Goal: Task Accomplishment & Management: Manage account settings

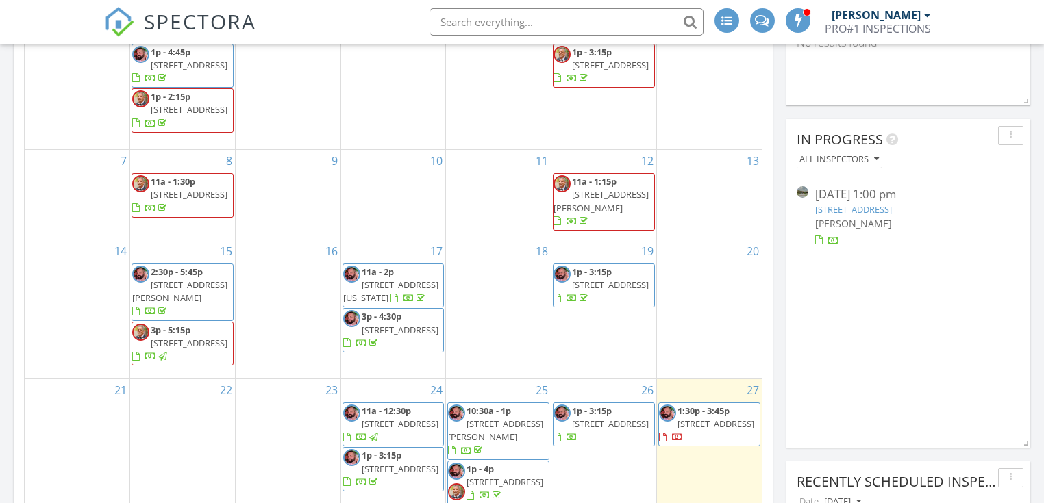
scroll to position [548, 0]
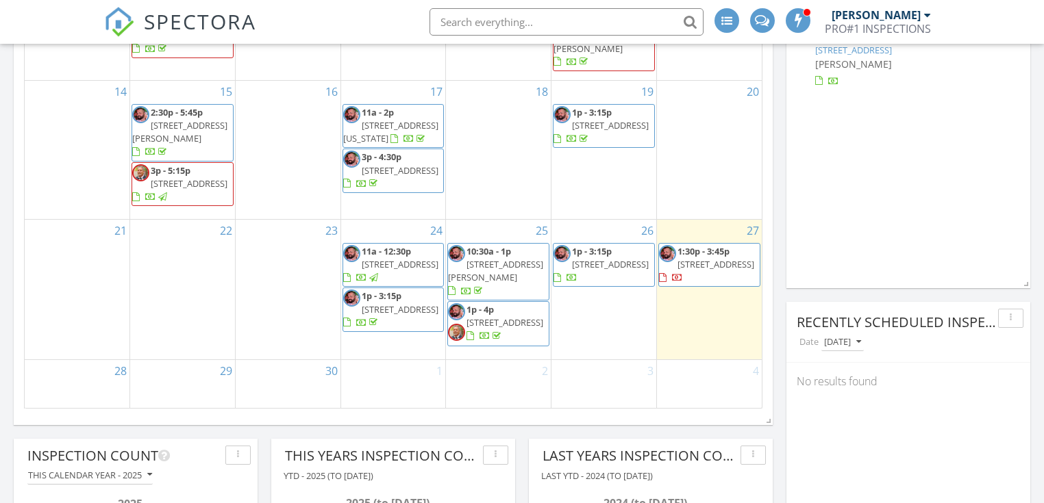
click at [690, 251] on span "1:30p - 3:45p" at bounding box center [703, 251] width 52 height 12
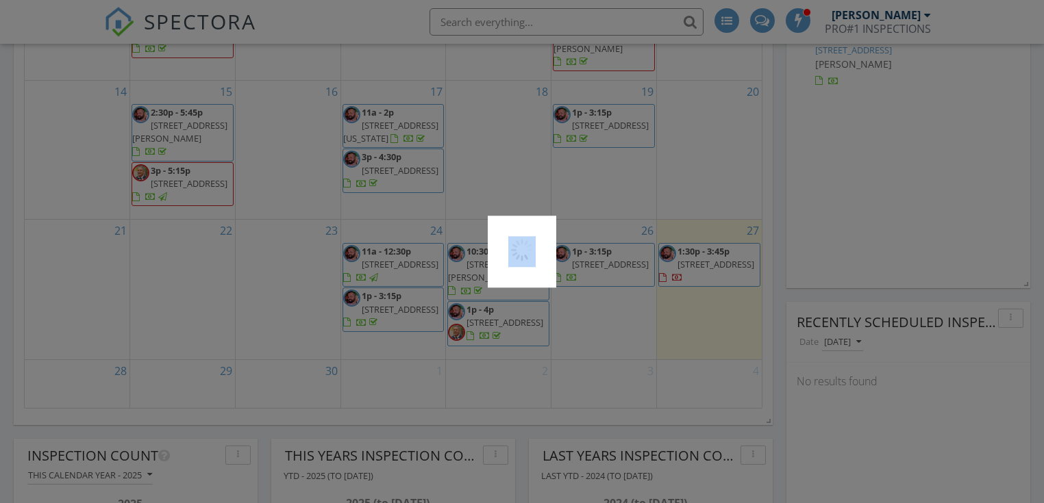
click at [690, 251] on div at bounding box center [522, 251] width 1044 height 503
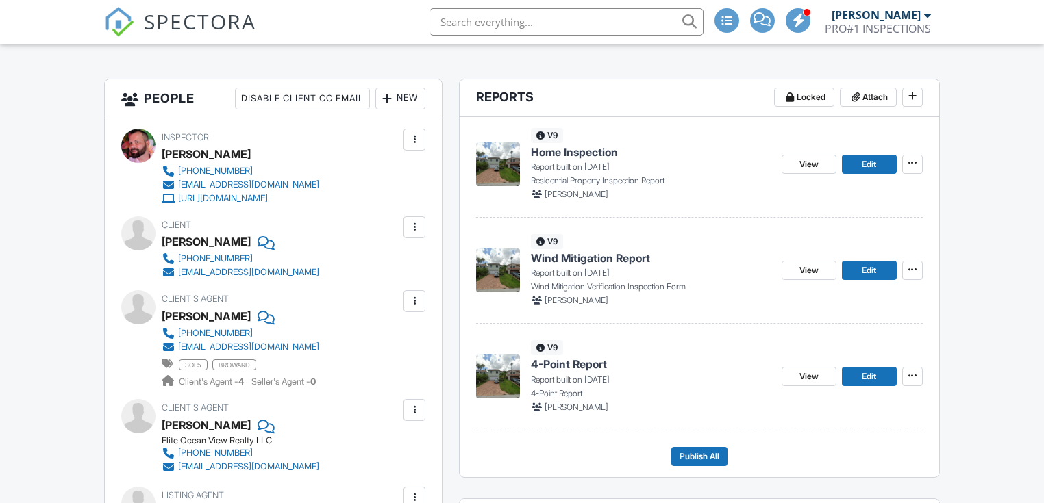
click at [505, 258] on img at bounding box center [498, 271] width 44 height 44
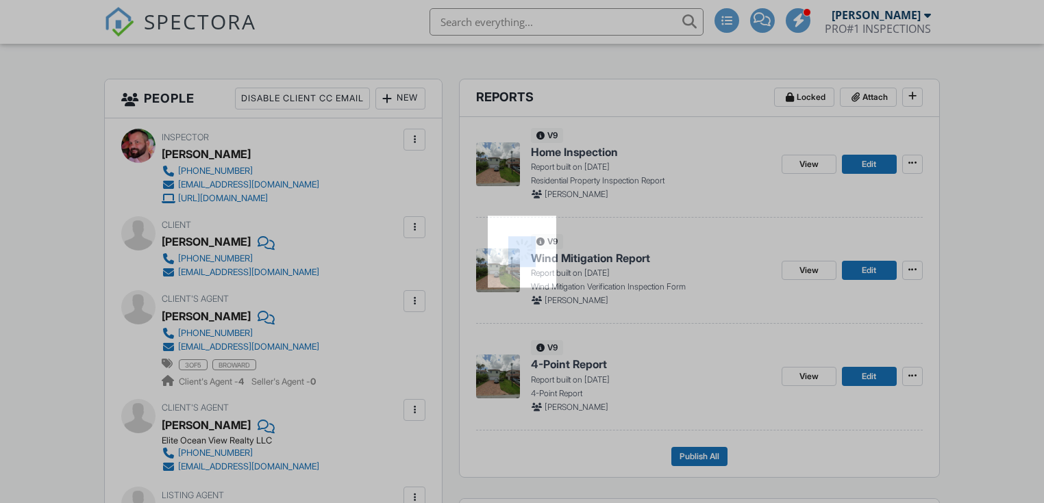
click at [505, 258] on div at bounding box center [522, 252] width 69 height 72
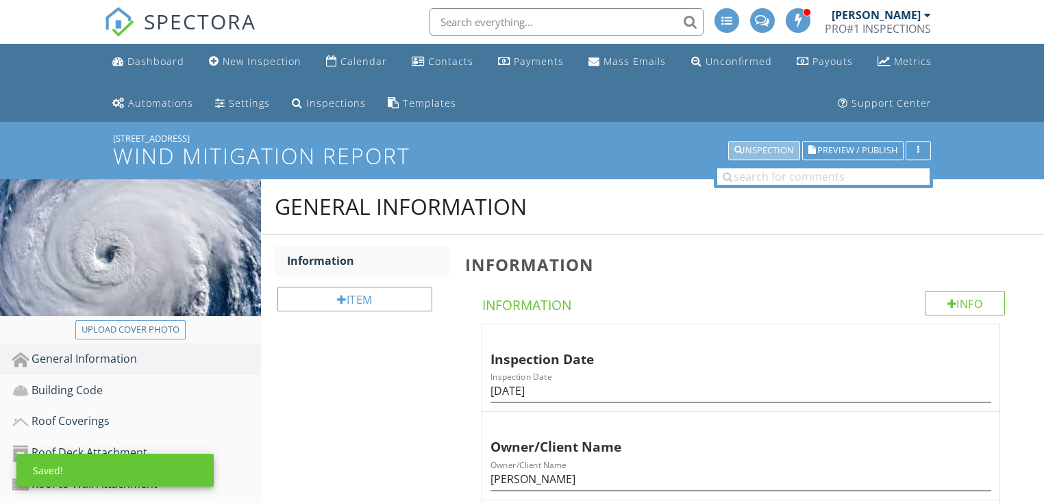
click at [777, 150] on div "Inspection" at bounding box center [764, 151] width 60 height 10
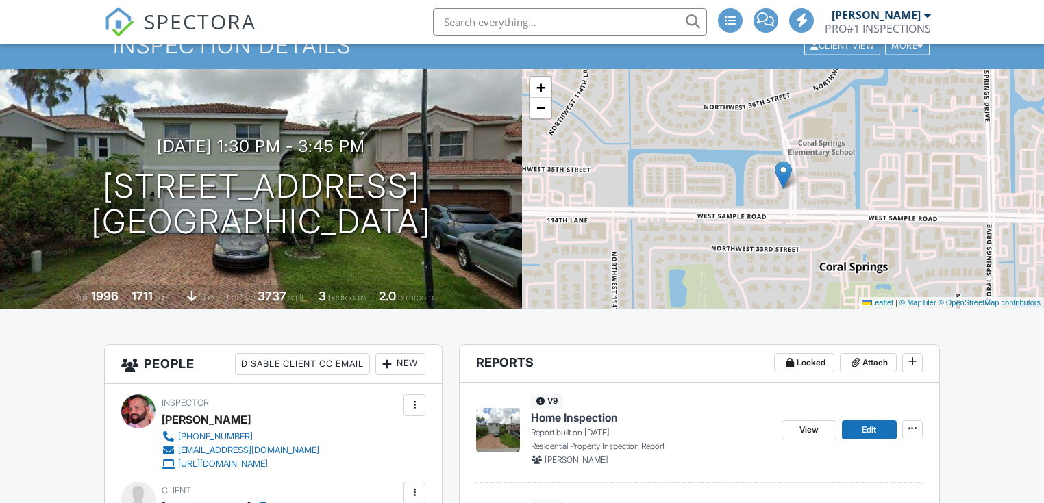
scroll to position [438, 0]
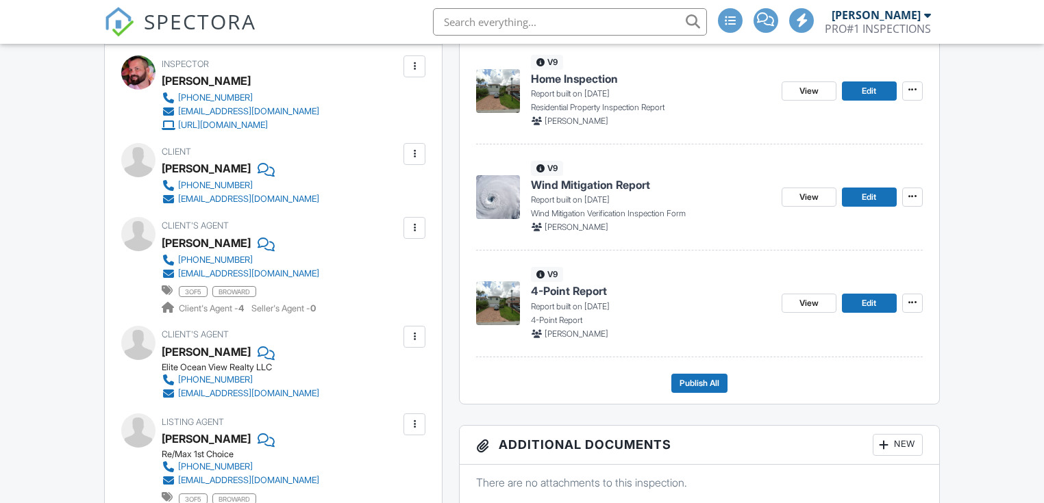
click at [493, 292] on img at bounding box center [498, 304] width 44 height 44
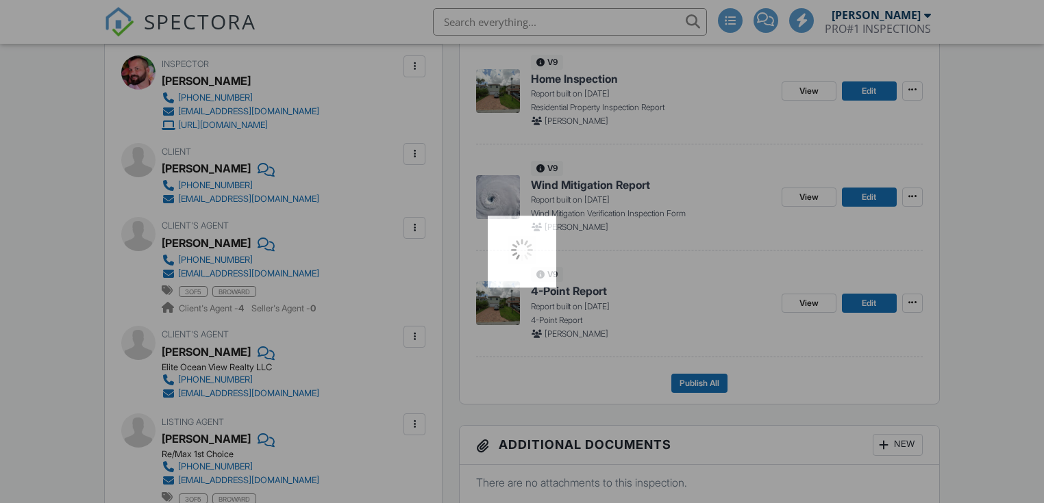
click at [493, 292] on div at bounding box center [522, 251] width 1044 height 503
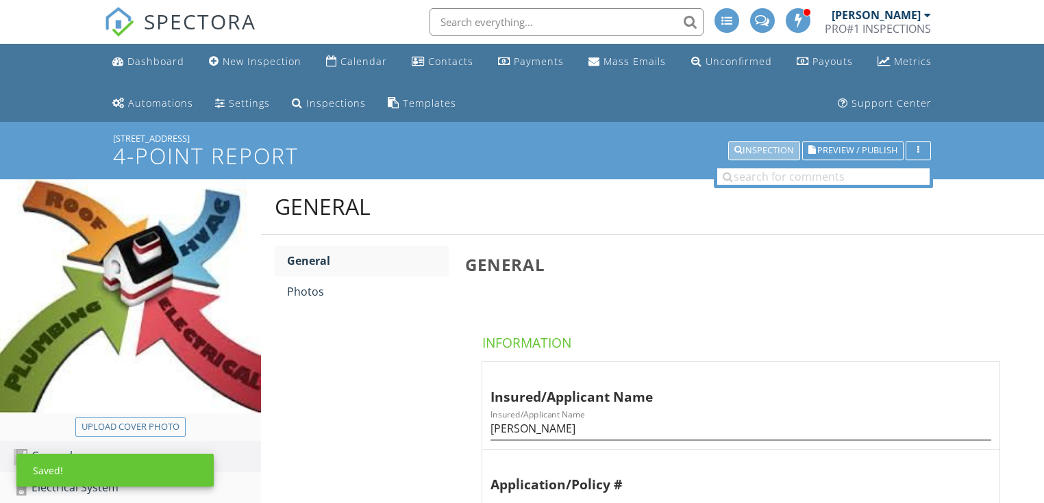
click at [765, 143] on button "Inspection" at bounding box center [764, 150] width 72 height 19
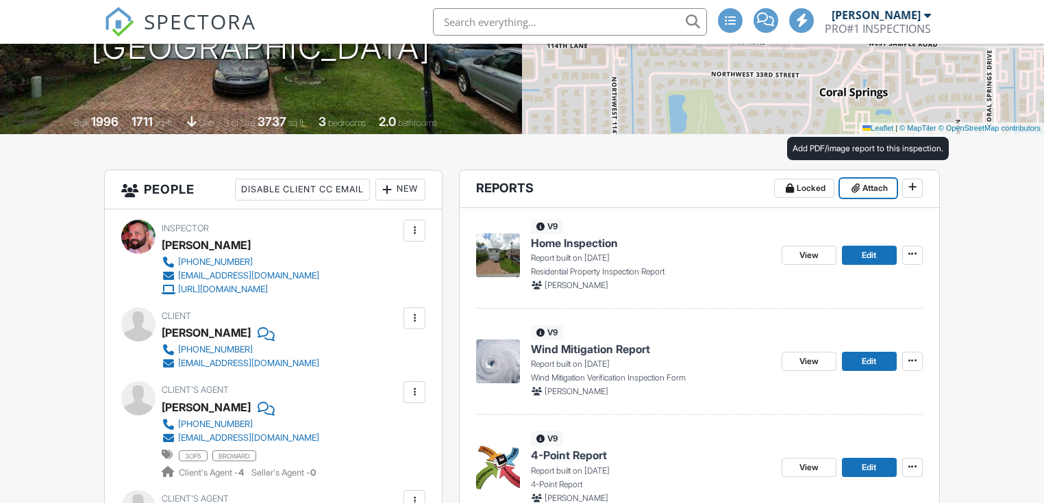
click at [873, 189] on span "Attach" at bounding box center [874, 189] width 25 height 14
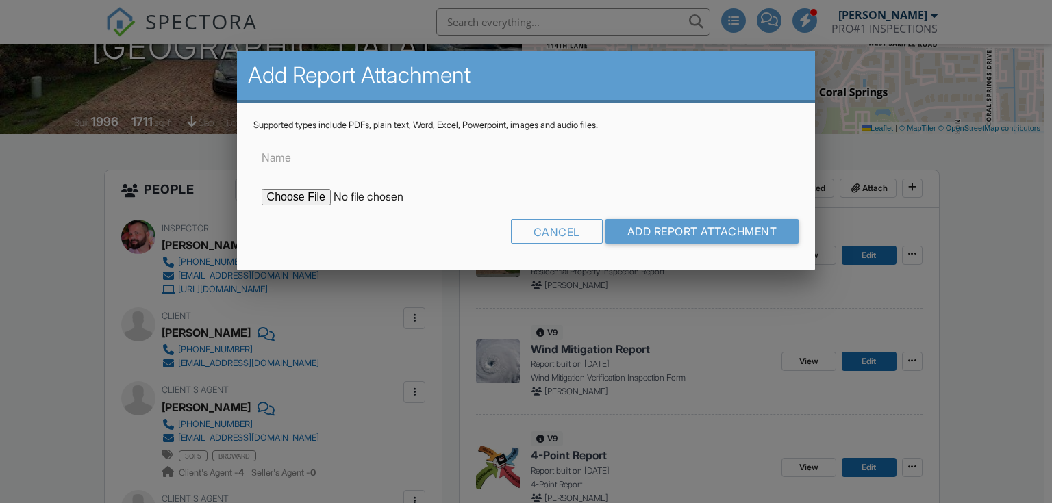
click at [286, 162] on label "Name" at bounding box center [276, 157] width 29 height 15
click at [286, 162] on input "Name" at bounding box center [527, 159] width 530 height 34
type input "Permit History Report"
click at [296, 198] on input "file" at bounding box center [378, 197] width 233 height 16
type input "C:\fakepath\BuildFaxReport_20250927133010731674-P7TZTO-772815682.pdf"
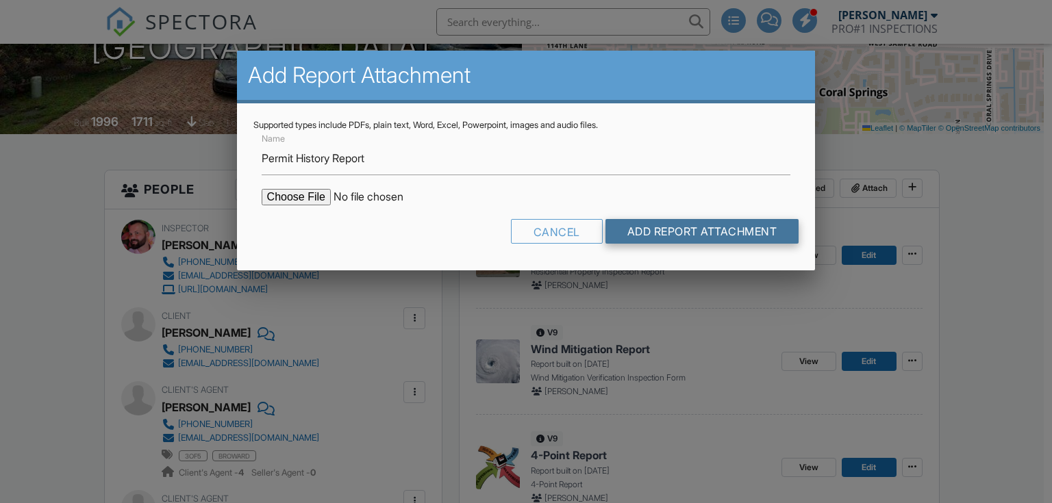
click at [636, 226] on input "Add Report Attachment" at bounding box center [703, 231] width 194 height 25
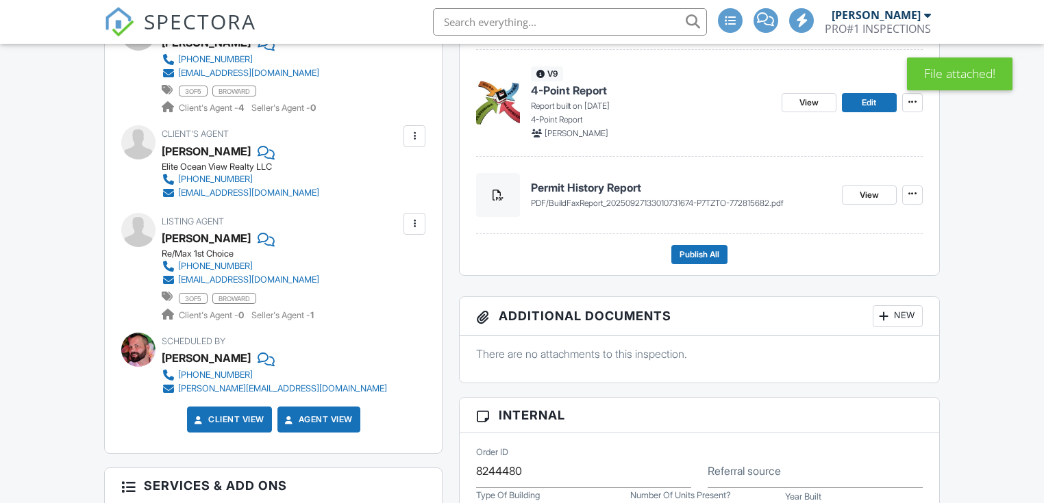
click at [496, 203] on div at bounding box center [498, 195] width 44 height 44
click at [0, 0] on div at bounding box center [0, 0] width 0 height 0
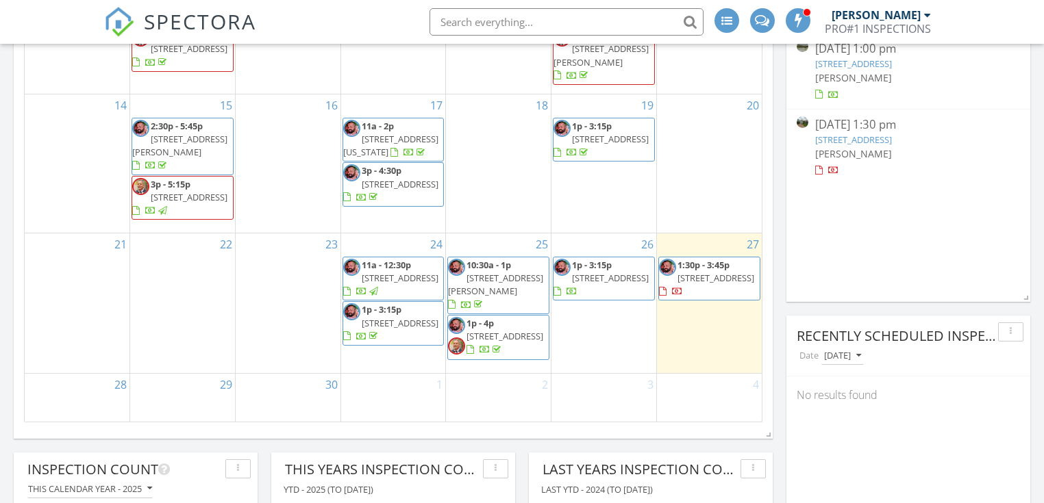
scroll to position [548, 0]
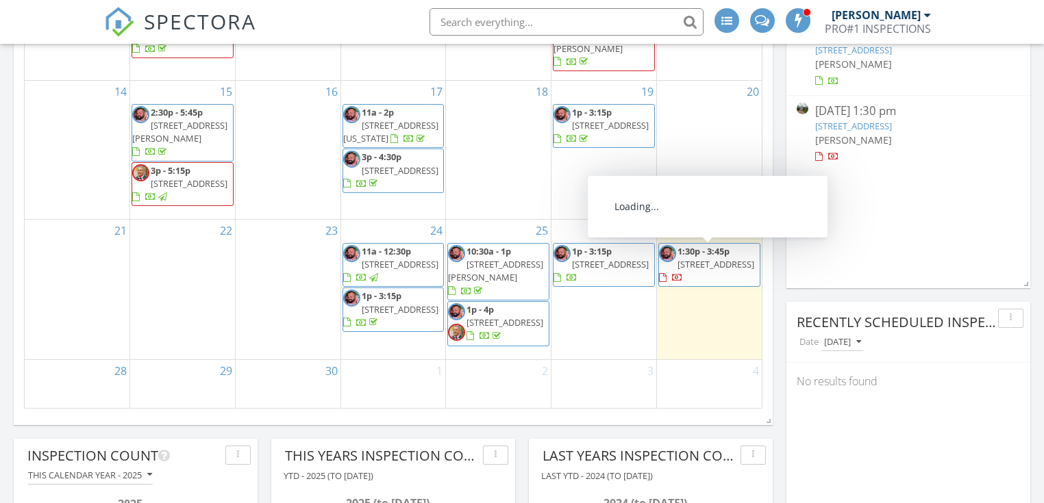
click at [709, 264] on span "[STREET_ADDRESS]" at bounding box center [715, 264] width 77 height 12
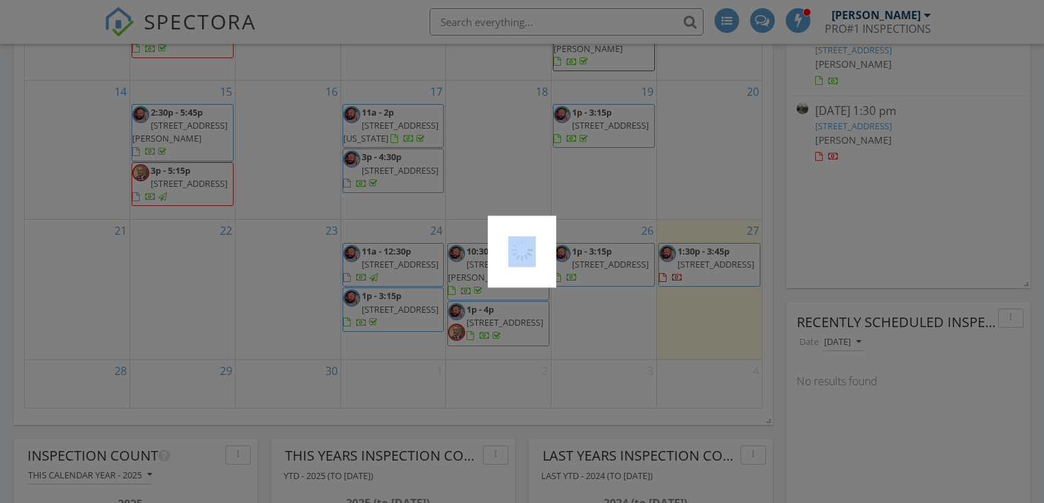
click at [709, 264] on div at bounding box center [522, 251] width 1044 height 503
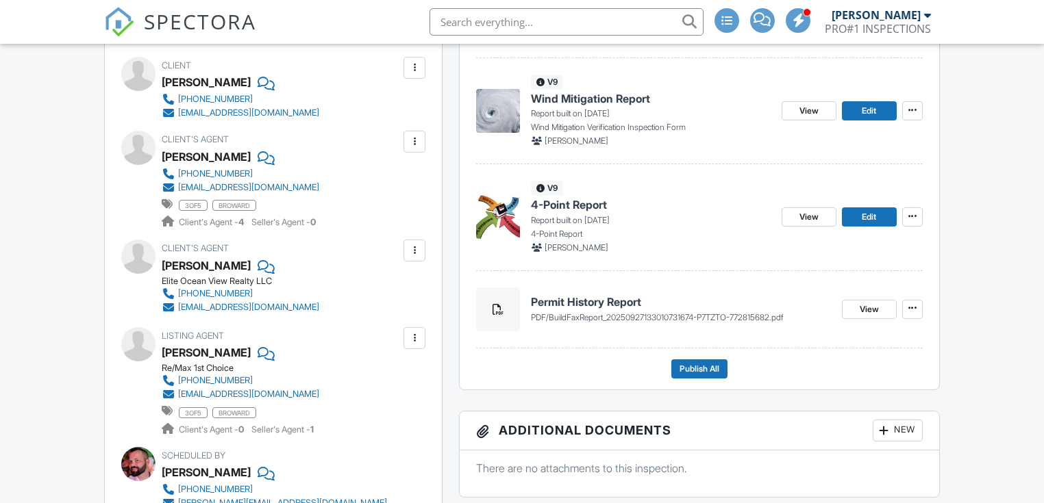
scroll to position [548, 0]
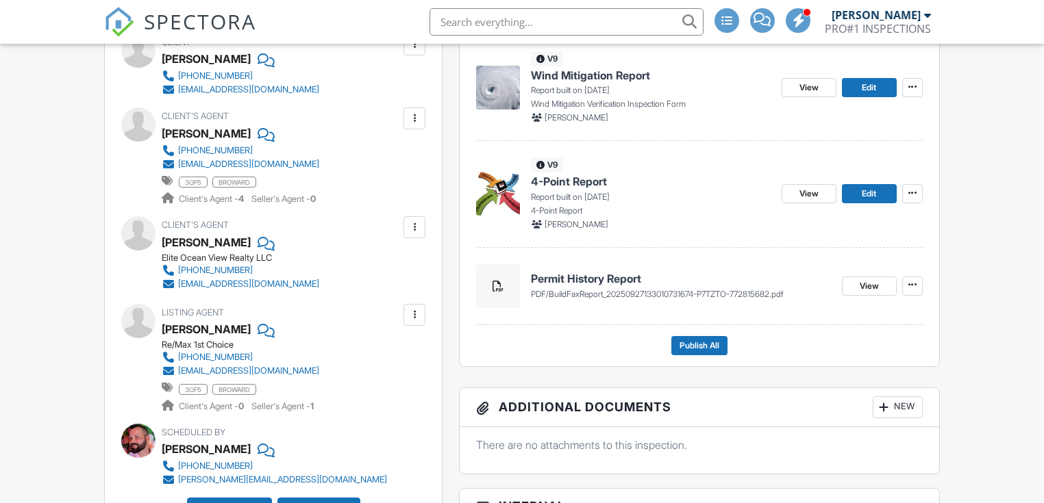
click at [509, 100] on img at bounding box center [498, 88] width 44 height 44
click at [509, 100] on div at bounding box center [522, 251] width 1044 height 503
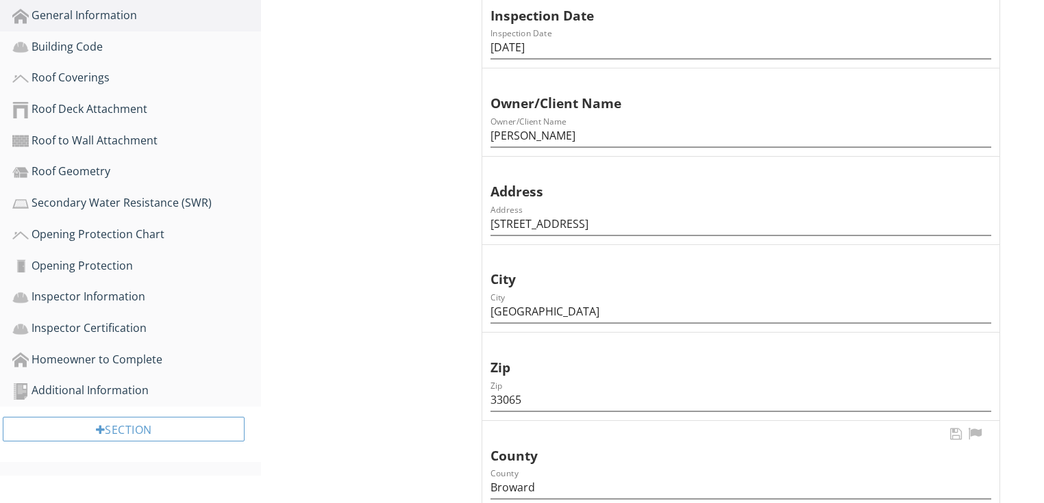
scroll to position [456, 0]
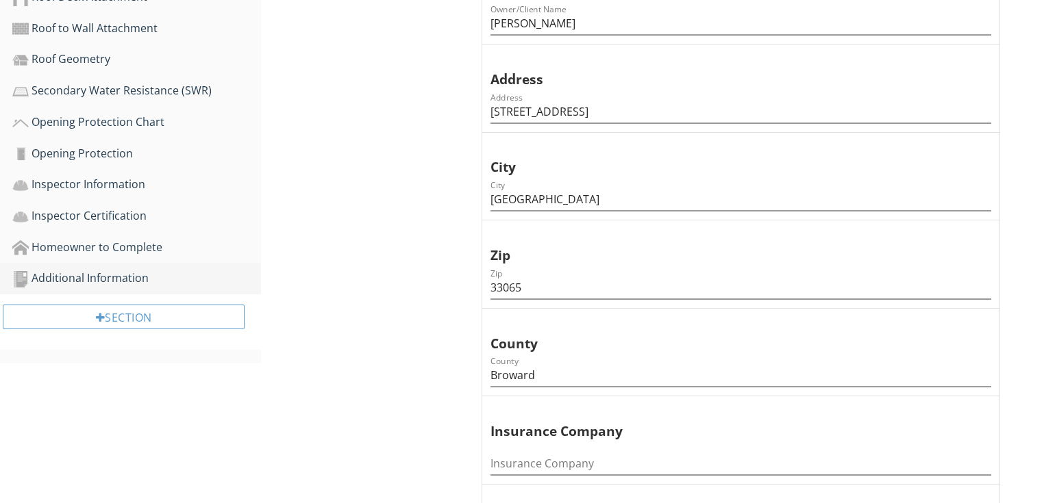
click at [113, 274] on div "Additional Information" at bounding box center [136, 279] width 249 height 18
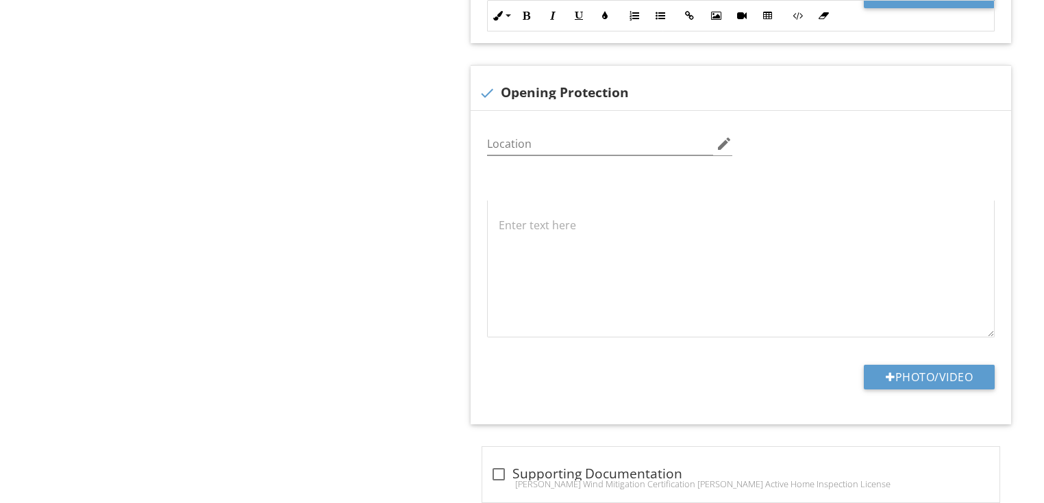
scroll to position [2002, 0]
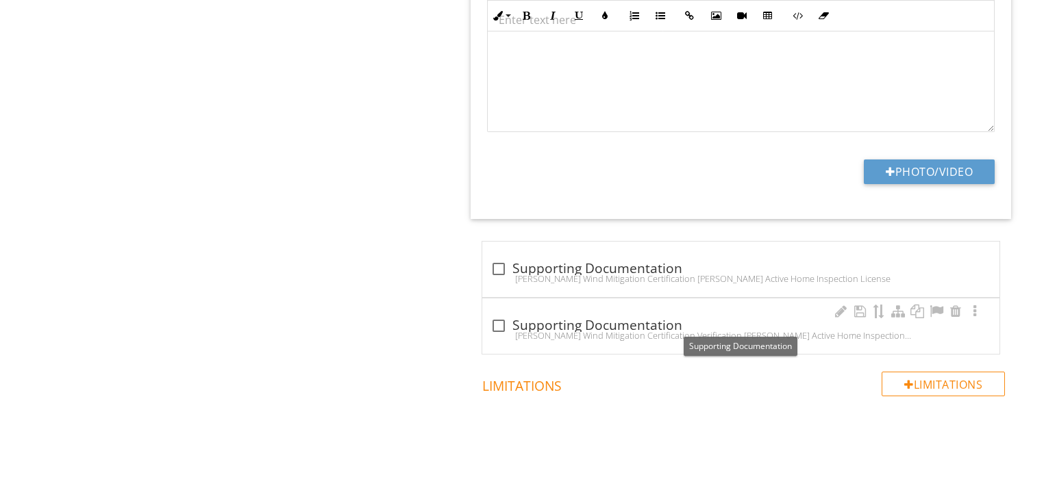
click at [501, 320] on div at bounding box center [498, 325] width 23 height 23
checkbox input "true"
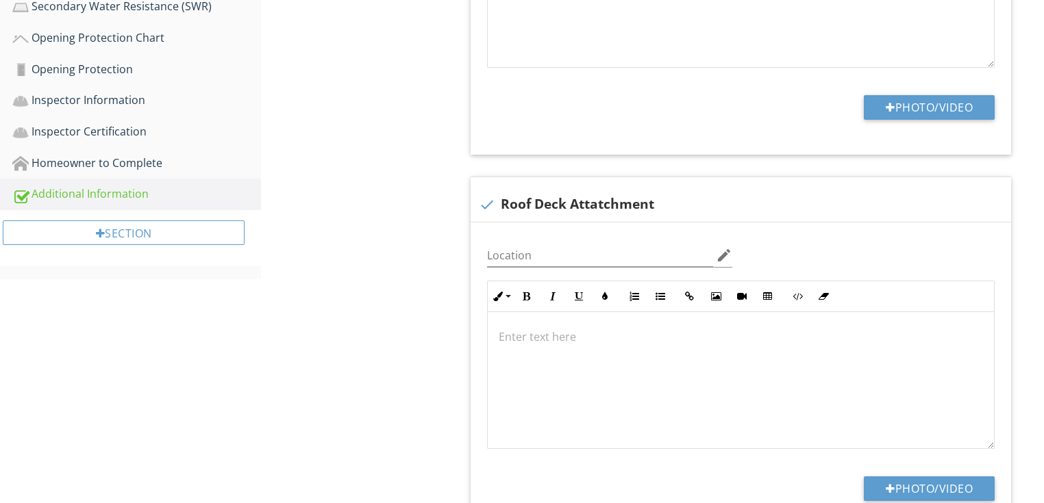
scroll to position [0, 0]
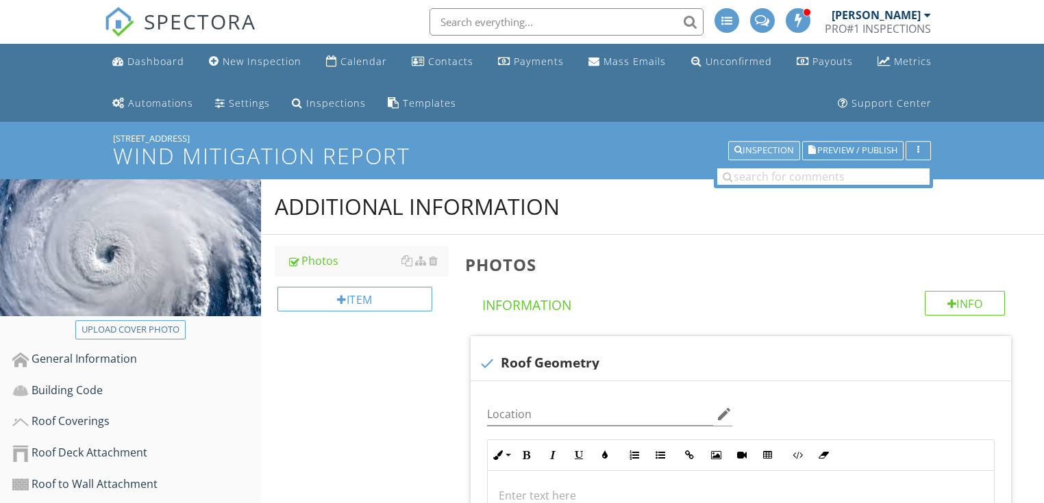
click at [754, 152] on div "Inspection" at bounding box center [764, 151] width 60 height 10
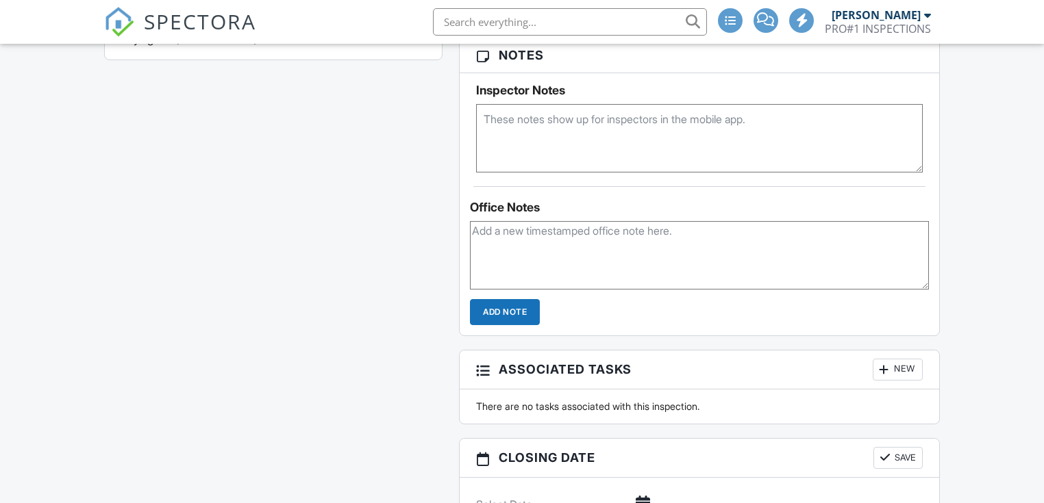
click at [514, 127] on textarea at bounding box center [699, 138] width 446 height 69
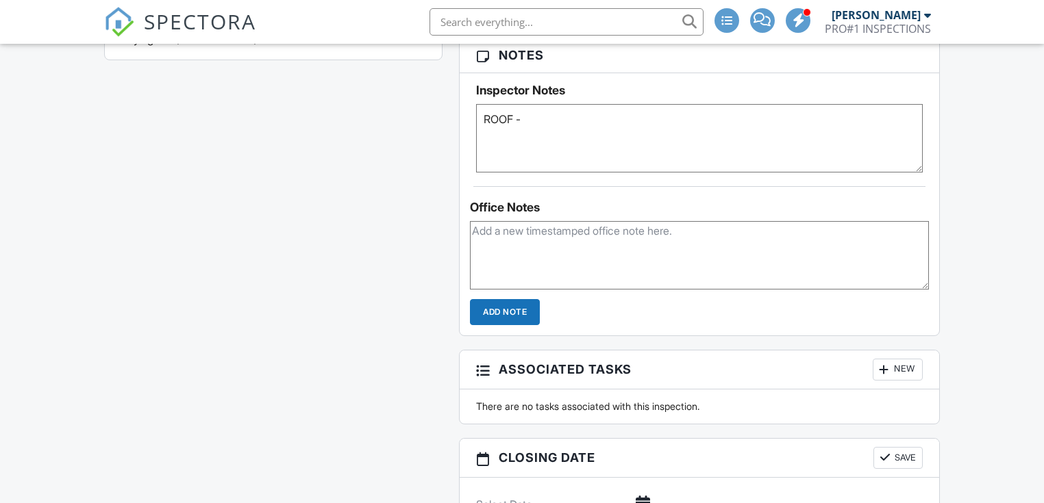
click at [532, 123] on textarea "ROOF -" at bounding box center [699, 138] width 446 height 69
click at [589, 129] on textarea "ROOF - 2023 -" at bounding box center [699, 138] width 446 height 69
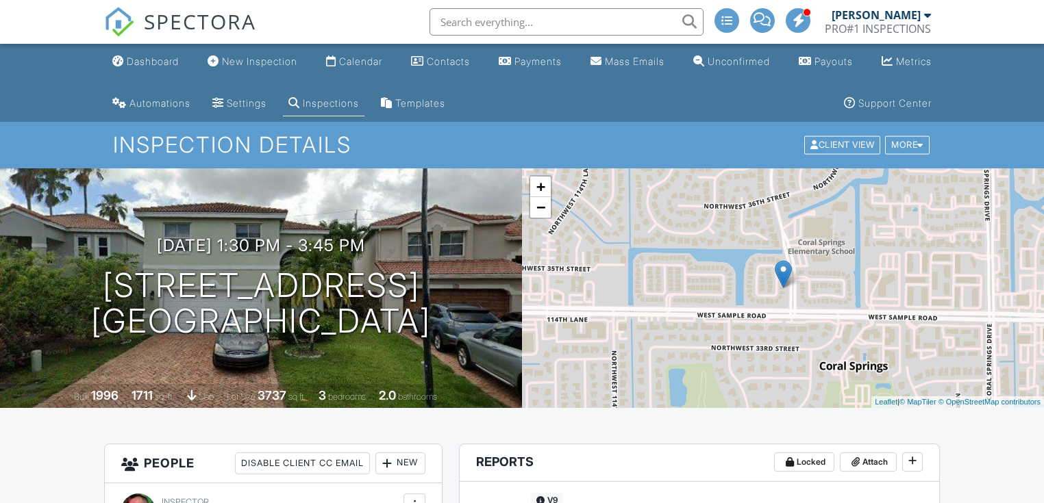
type textarea "ROOF - 2023 - [DEMOGRAPHIC_DATA]"
